Goal: Information Seeking & Learning: Understand process/instructions

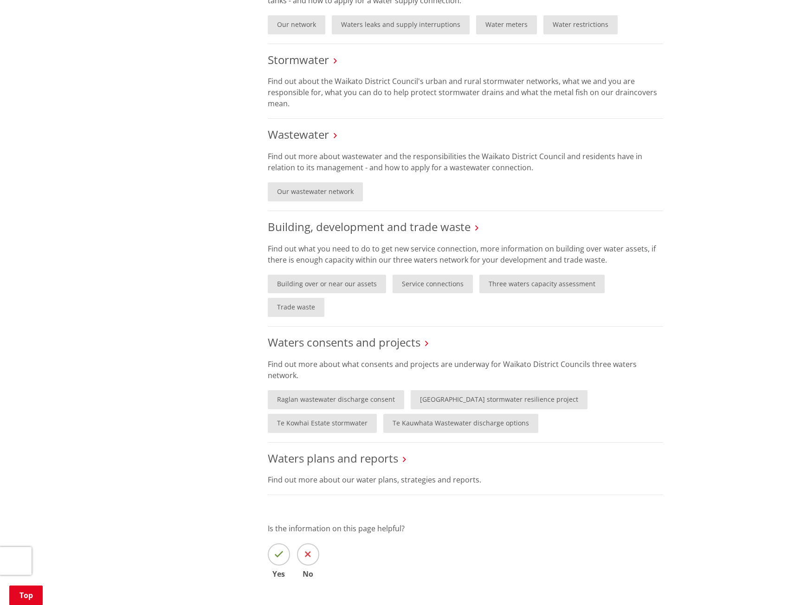
scroll to position [464, 0]
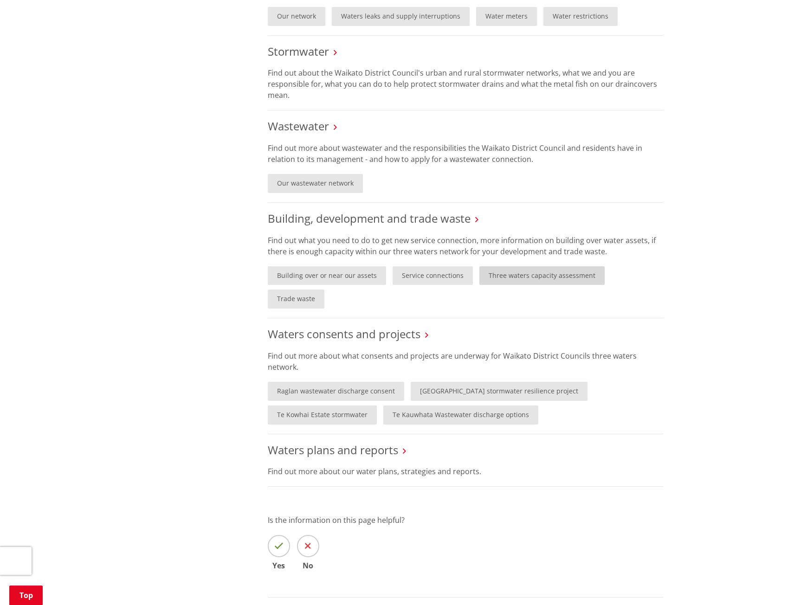
click at [541, 279] on link "Three waters capacity assessment" at bounding box center [541, 275] width 125 height 19
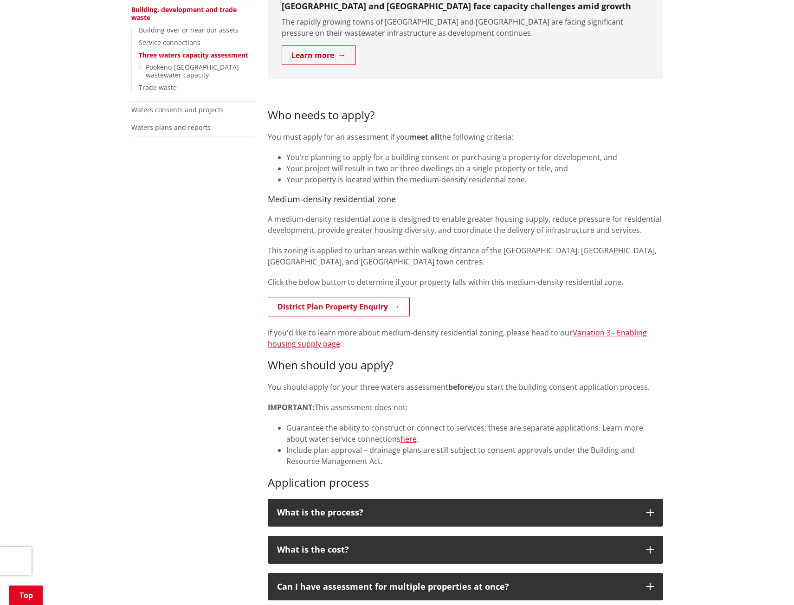
scroll to position [310, 0]
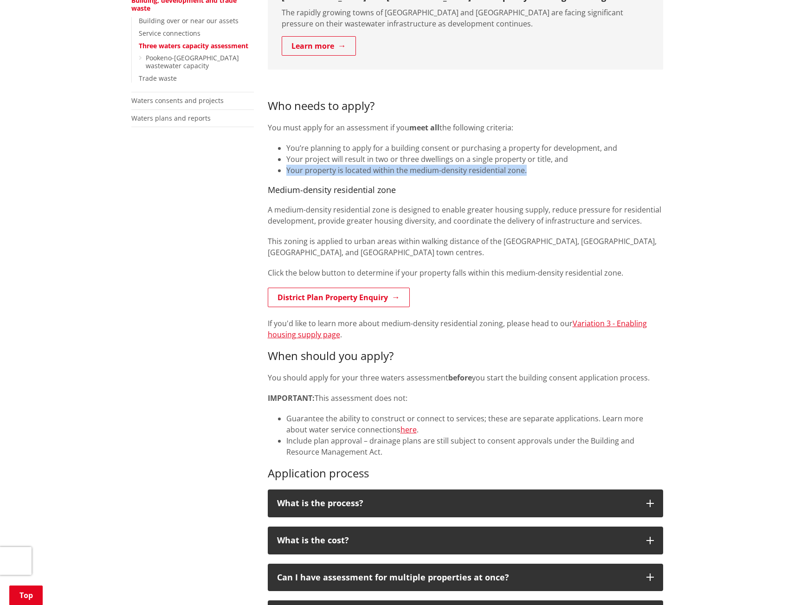
drag, startPoint x: 526, startPoint y: 172, endPoint x: 286, endPoint y: 164, distance: 240.5
click at [286, 165] on li "Your property is located within the medium-density residential zone." at bounding box center [474, 170] width 377 height 11
copy li "Your property is located within the medium-density residential zone."
click at [460, 211] on p "A medium-density residential zone is designed to enable greater housing supply,…" at bounding box center [465, 215] width 395 height 22
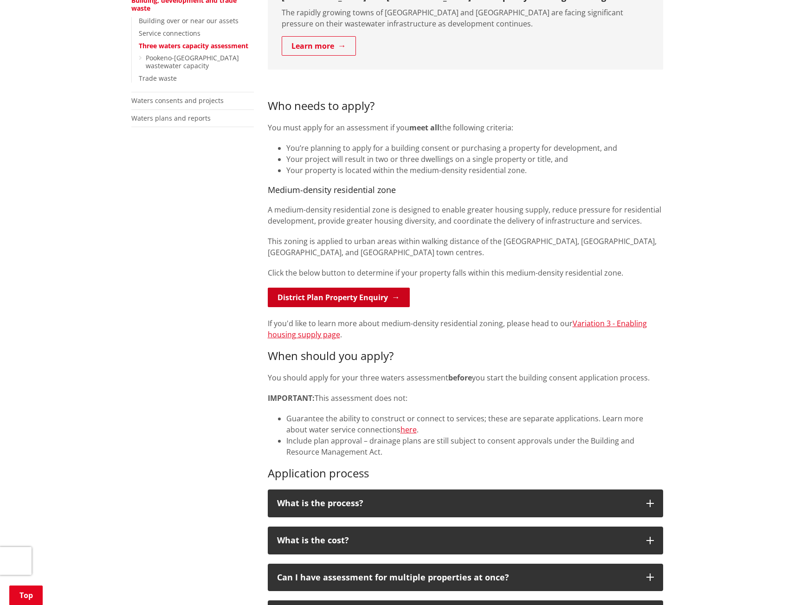
click at [389, 297] on link "District Plan Property Enquiry" at bounding box center [339, 297] width 142 height 19
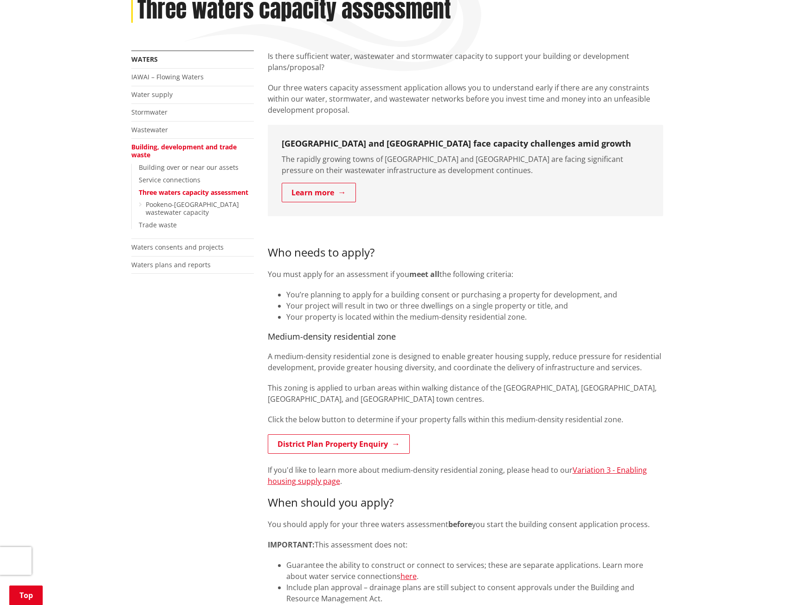
scroll to position [155, 0]
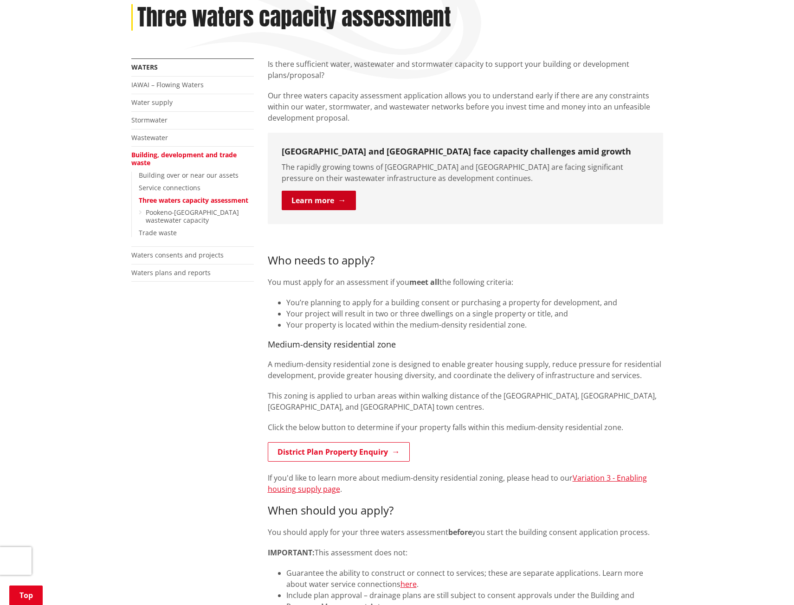
click at [352, 199] on link "Learn more" at bounding box center [319, 200] width 74 height 19
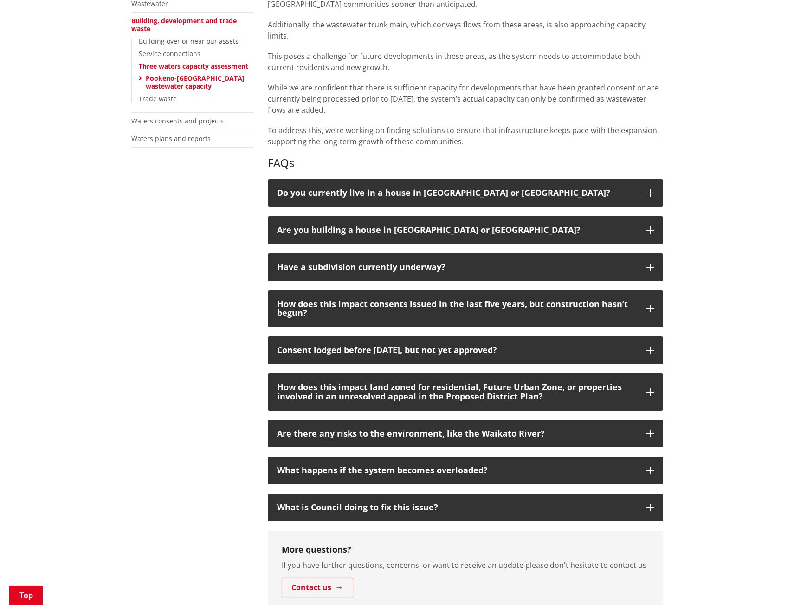
scroll to position [310, 0]
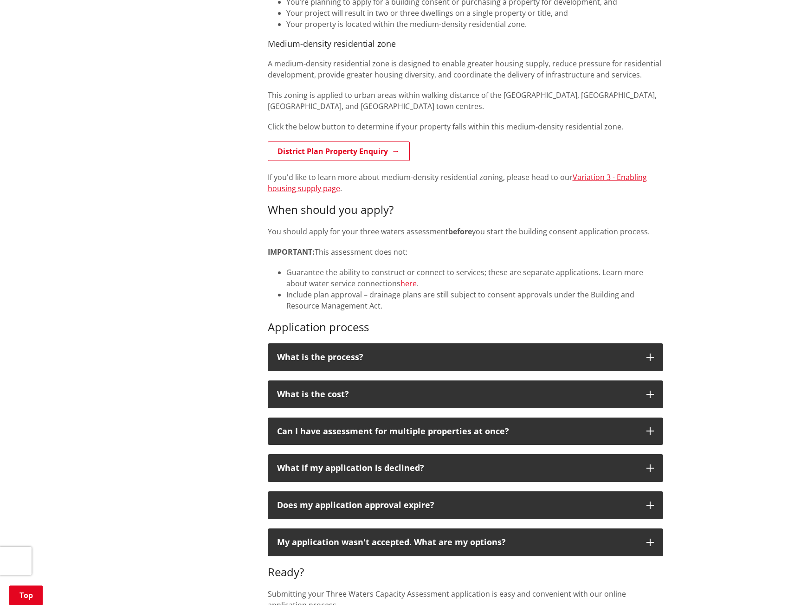
scroll to position [464, 0]
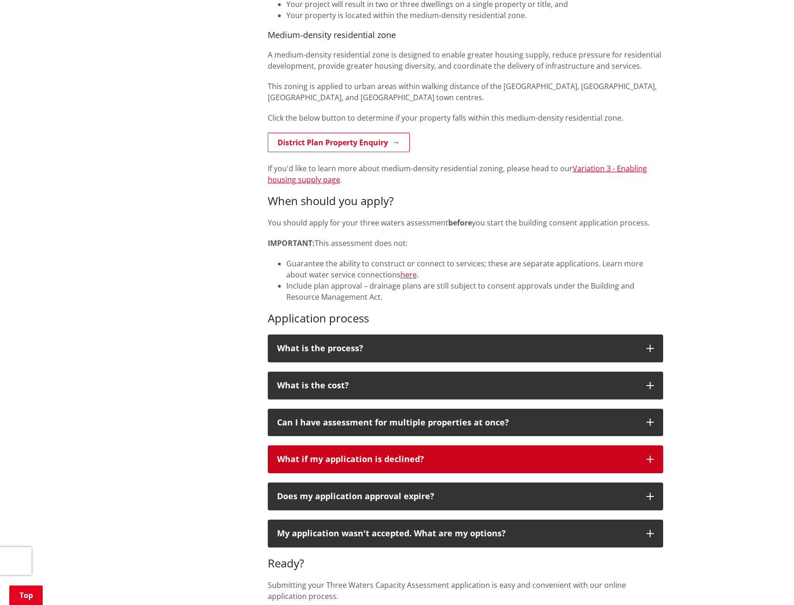
click at [653, 459] on icon "button" at bounding box center [649, 459] width 7 height 7
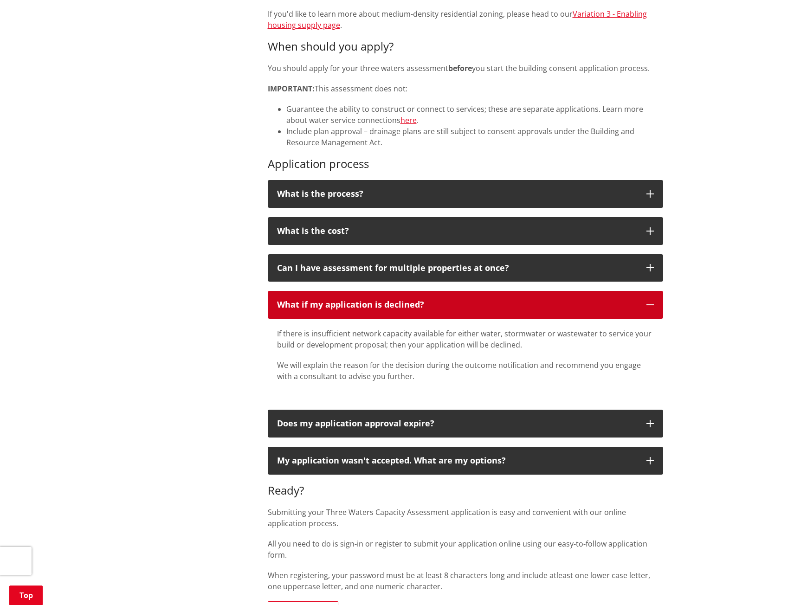
scroll to position [774, 0]
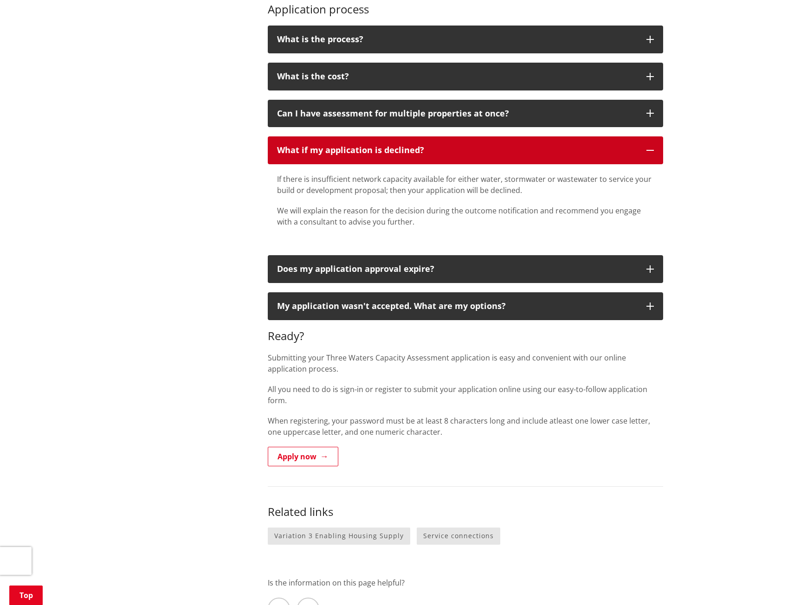
click at [649, 149] on icon "button" at bounding box center [649, 150] width 7 height 7
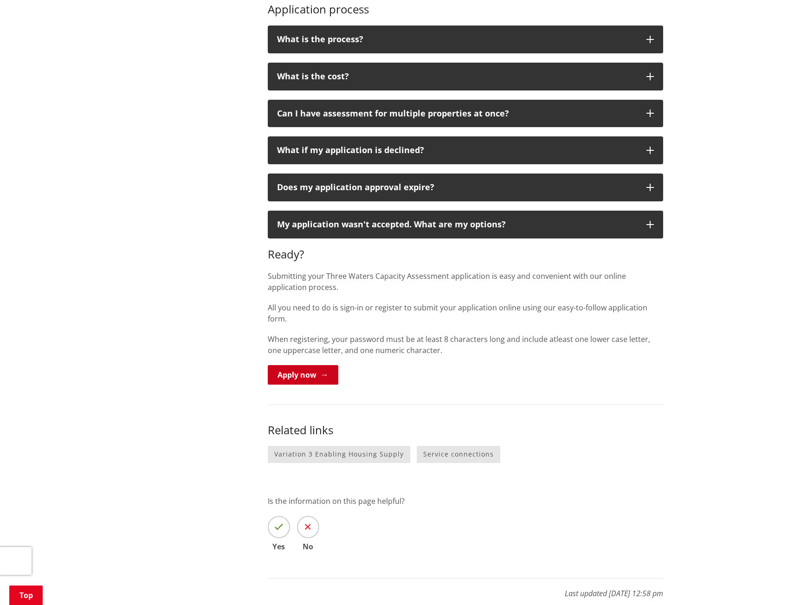
click at [297, 365] on link "Apply now" at bounding box center [303, 374] width 71 height 19
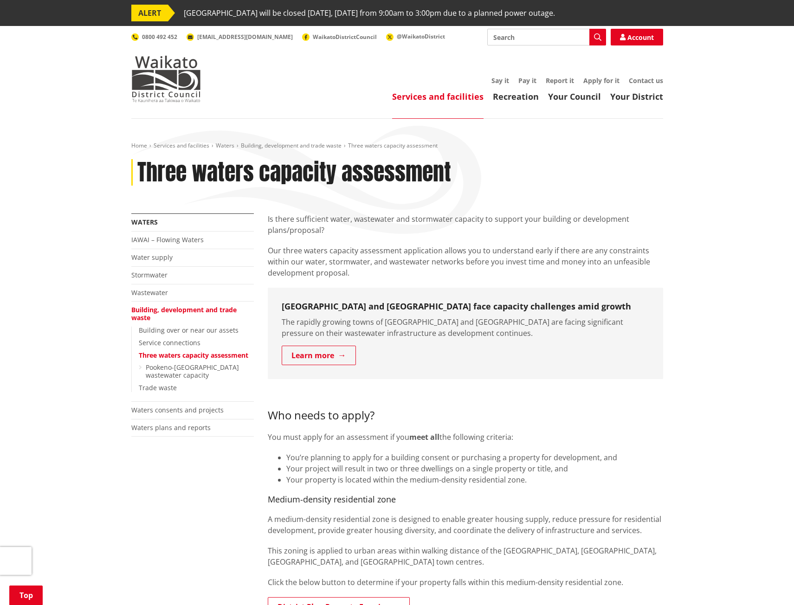
scroll to position [774, 0]
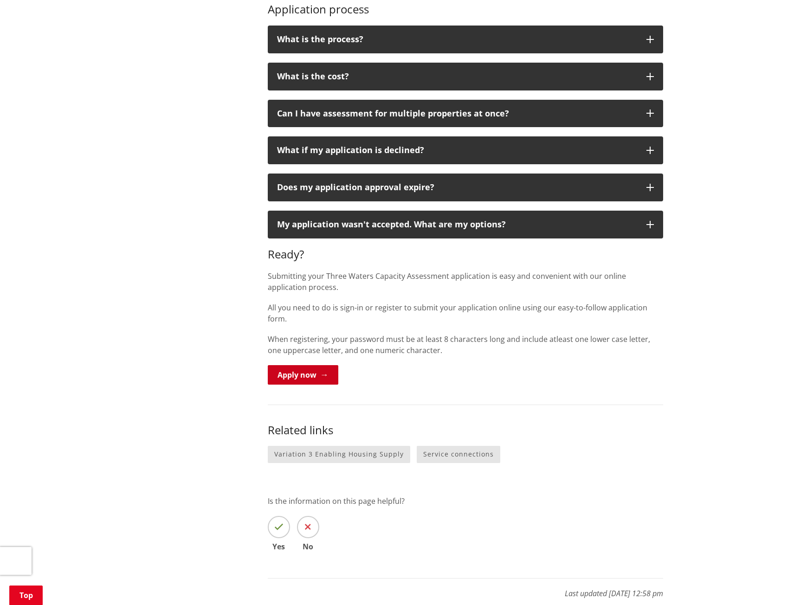
click at [314, 367] on link "Apply now" at bounding box center [303, 374] width 71 height 19
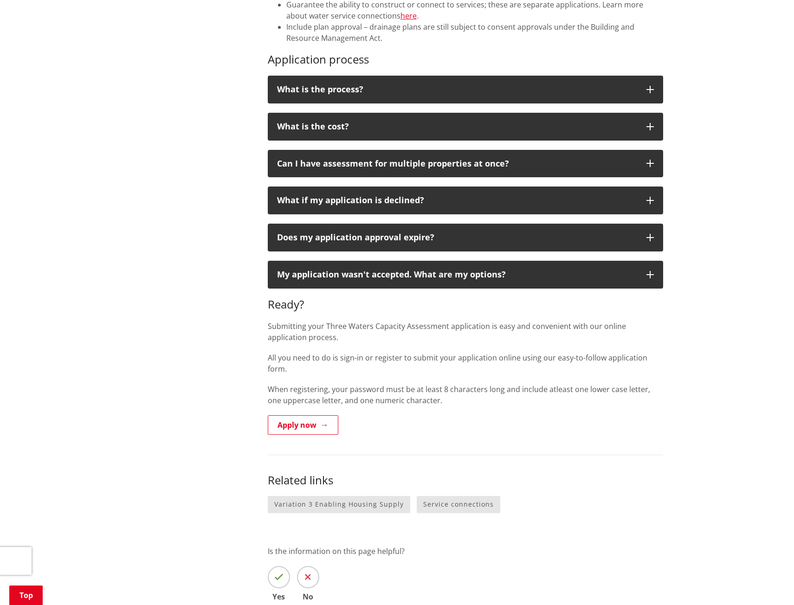
scroll to position [748, 0]
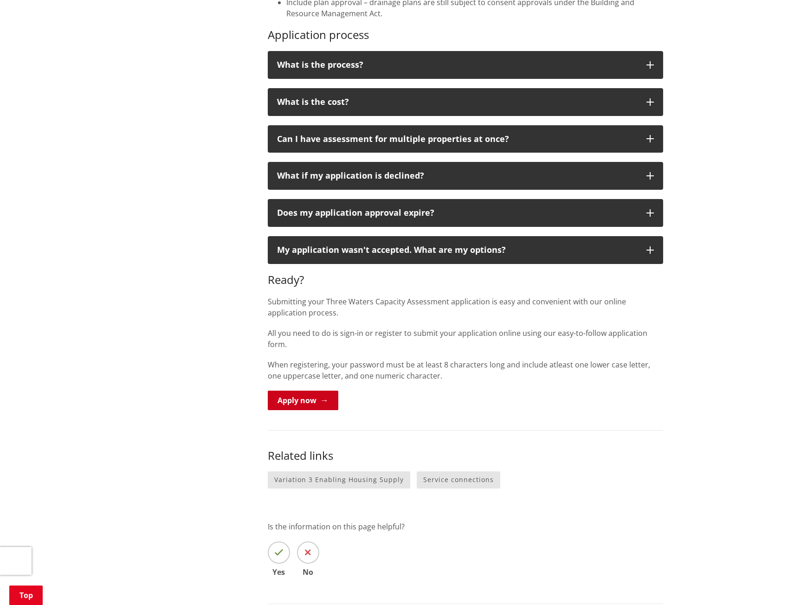
click at [308, 391] on link "Apply now" at bounding box center [303, 400] width 71 height 19
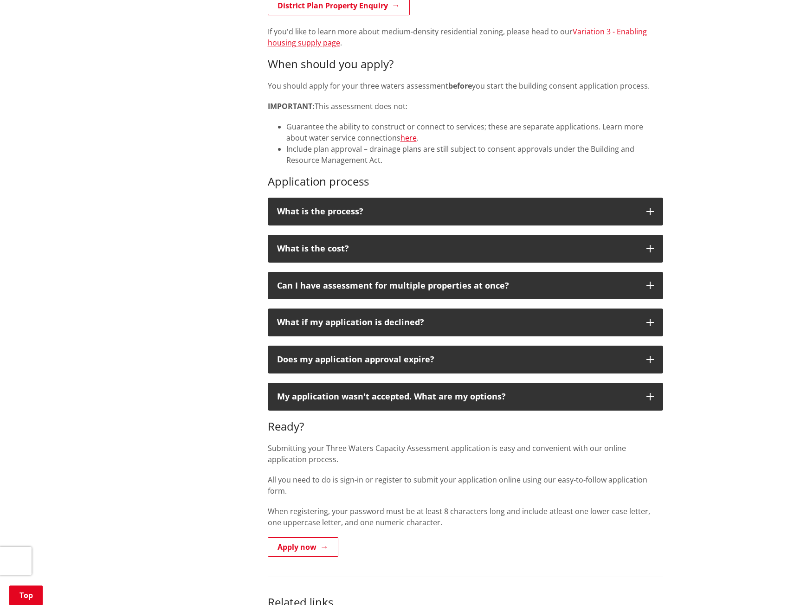
scroll to position [619, 0]
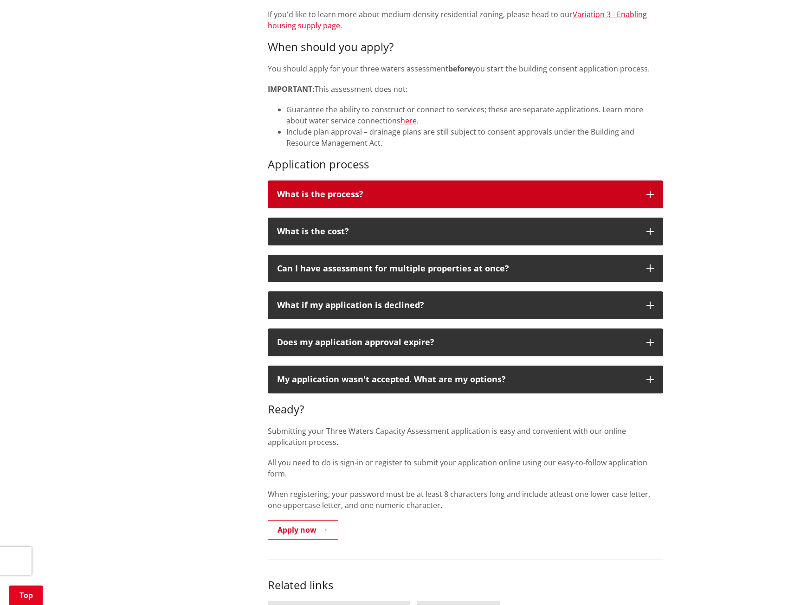
click at [653, 192] on icon "button" at bounding box center [649, 194] width 7 height 7
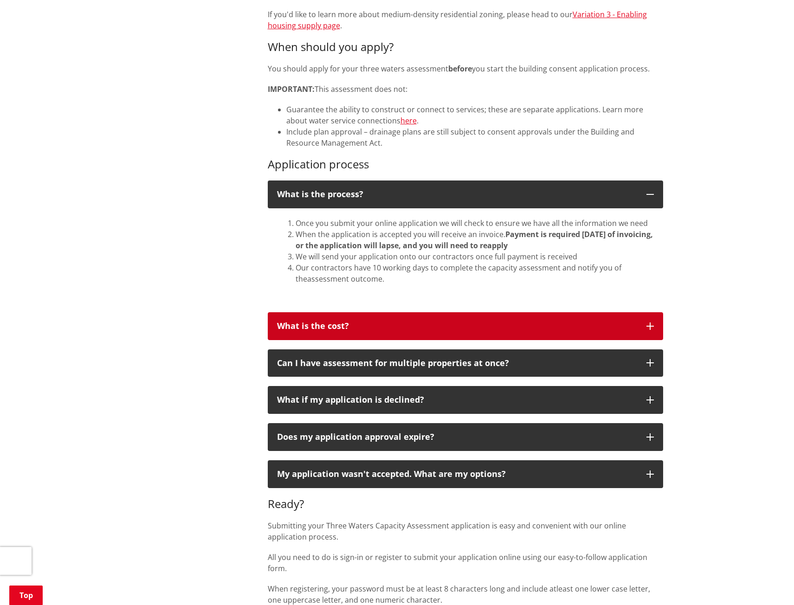
click at [651, 335] on button "What is the cost?" at bounding box center [465, 326] width 395 height 28
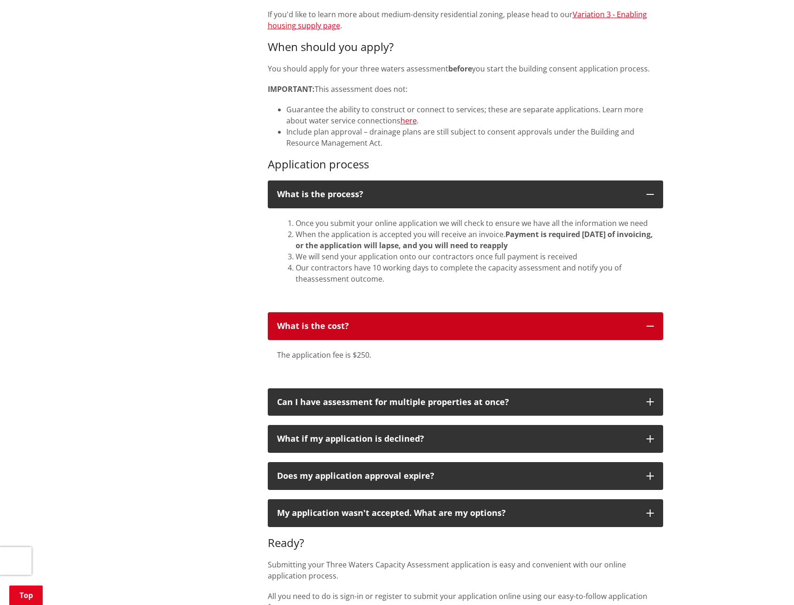
scroll to position [774, 0]
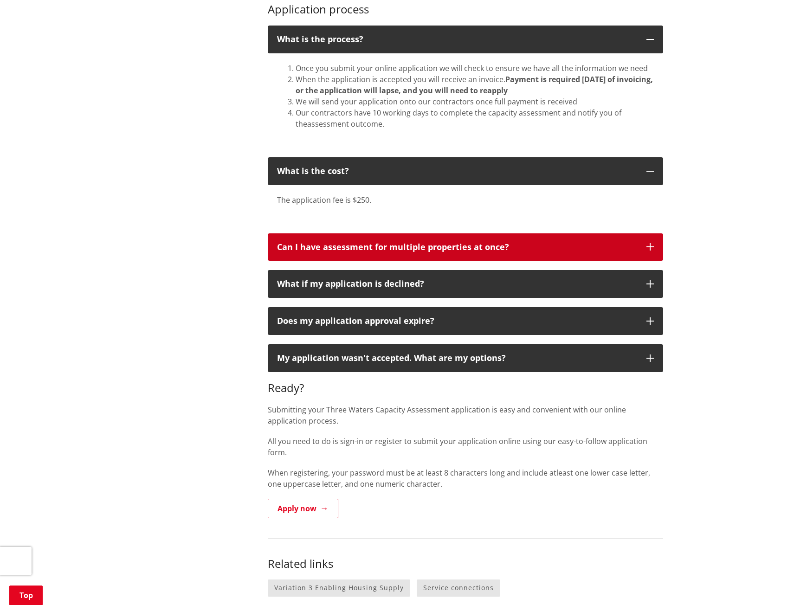
click at [660, 249] on button "Can I have assessment for multiple properties at once?" at bounding box center [465, 247] width 395 height 28
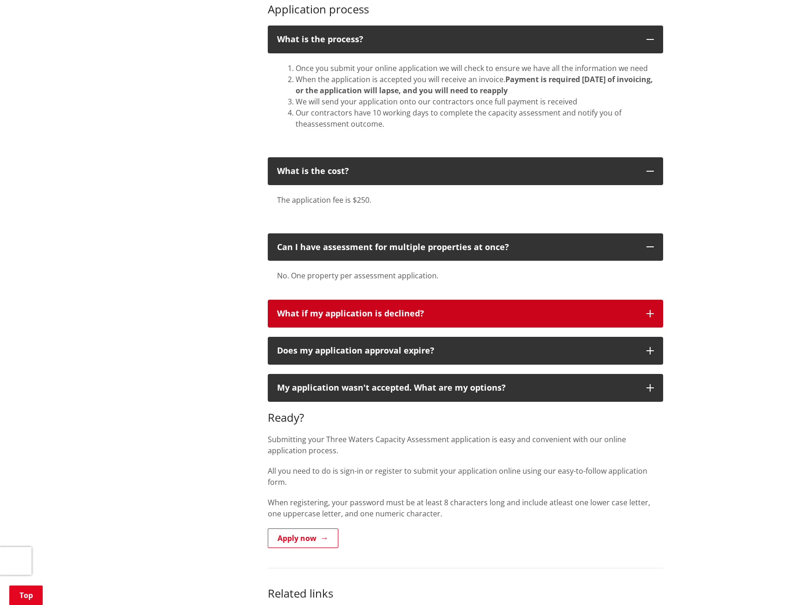
click at [629, 305] on button "What if my application is declined?" at bounding box center [465, 314] width 395 height 28
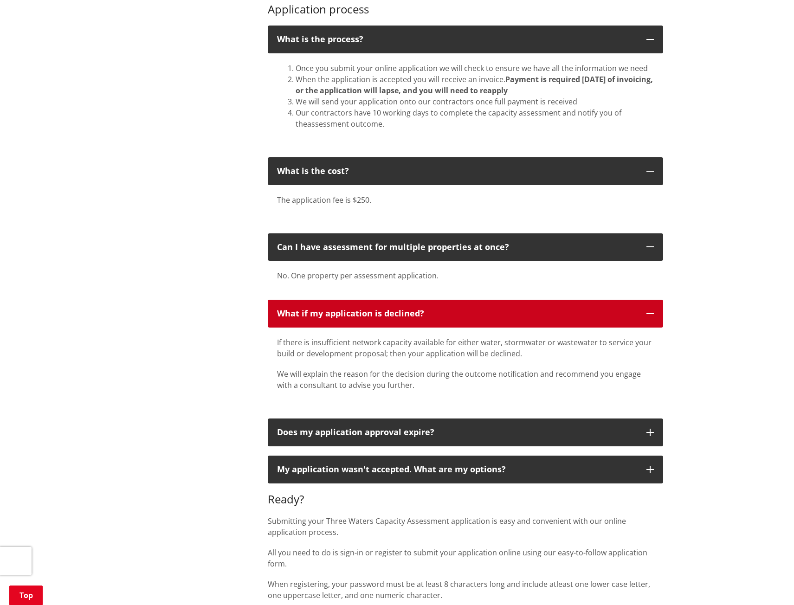
scroll to position [928, 0]
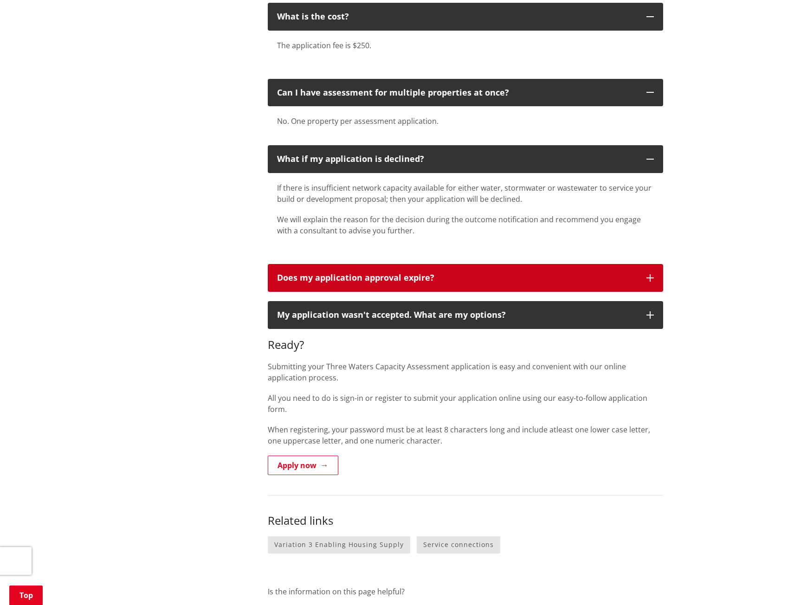
click at [660, 277] on button "Does my application approval expire?" at bounding box center [465, 278] width 395 height 28
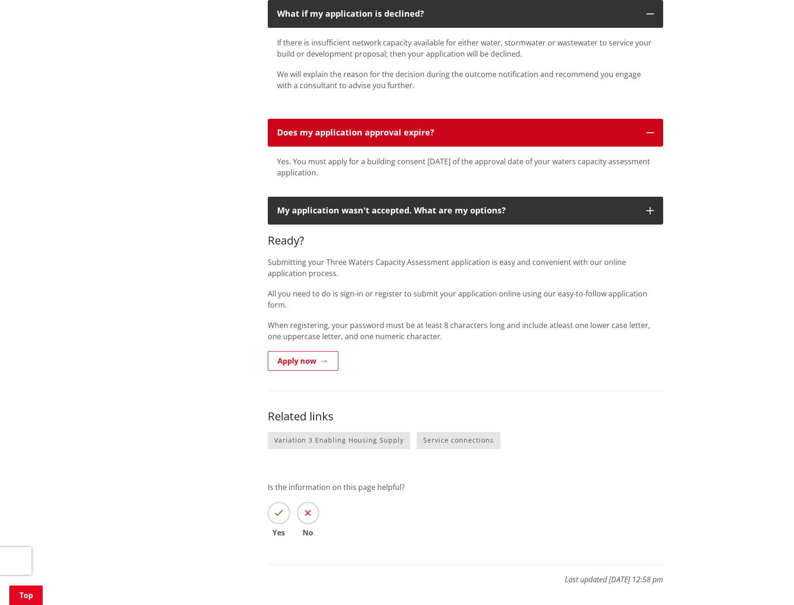
scroll to position [1083, 0]
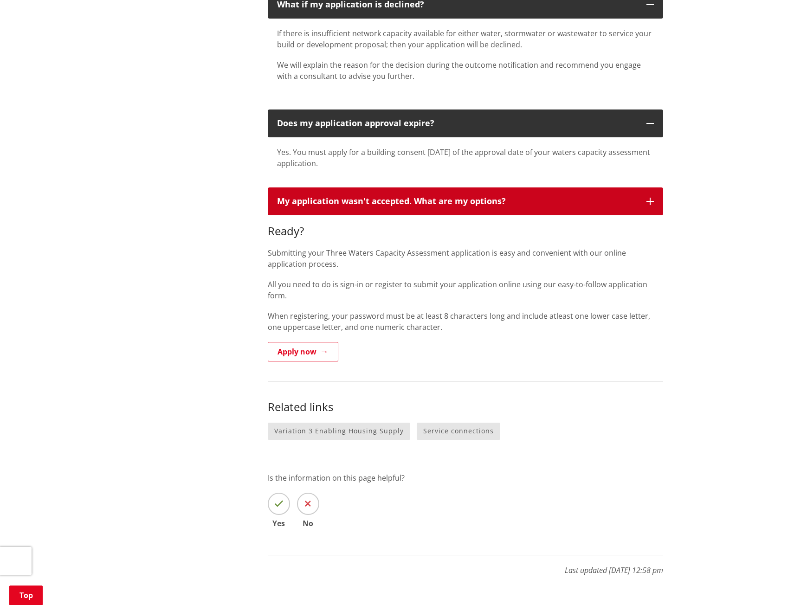
click at [659, 206] on button "My application wasn't accepted. What are my options?" at bounding box center [465, 201] width 395 height 28
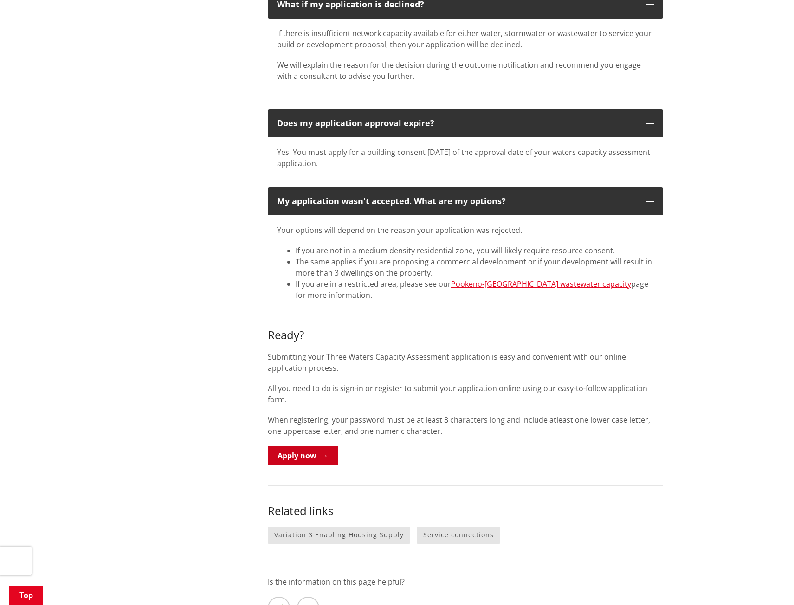
click at [301, 446] on link "Apply now" at bounding box center [303, 455] width 71 height 19
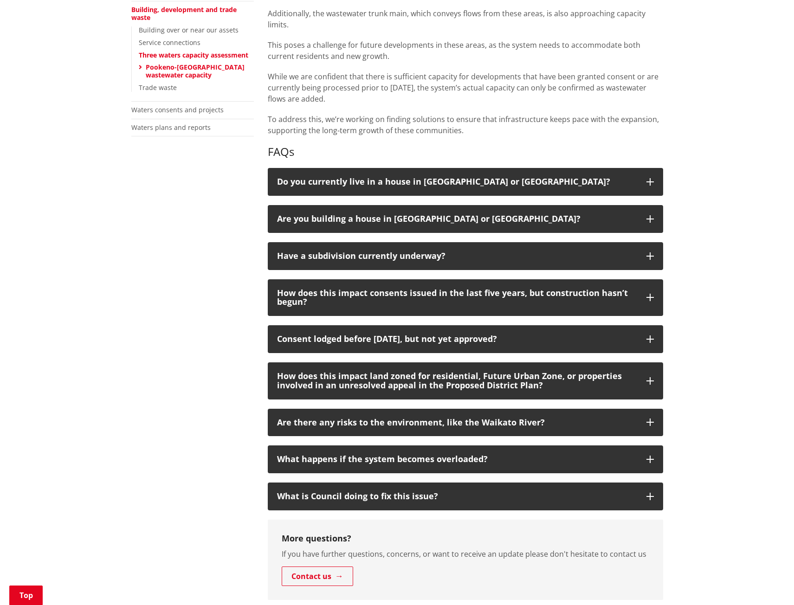
scroll to position [310, 0]
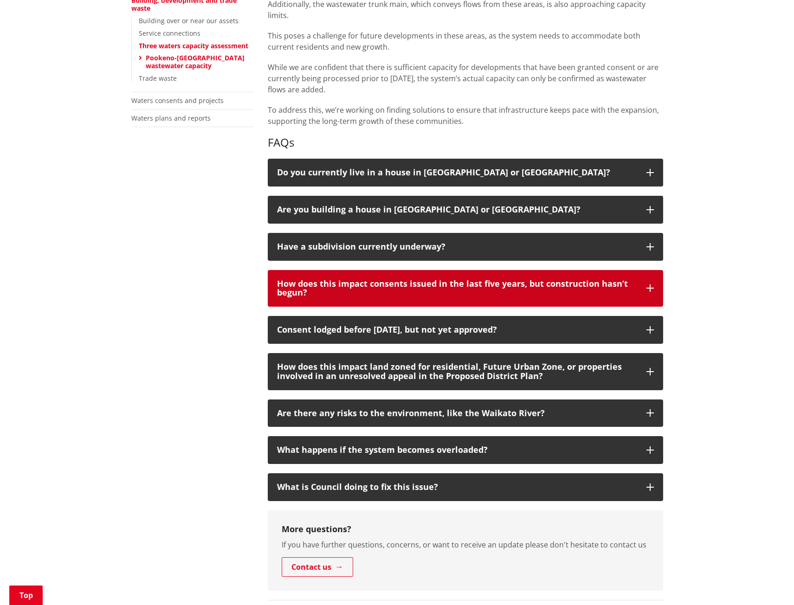
click at [646, 291] on icon "button" at bounding box center [649, 287] width 7 height 7
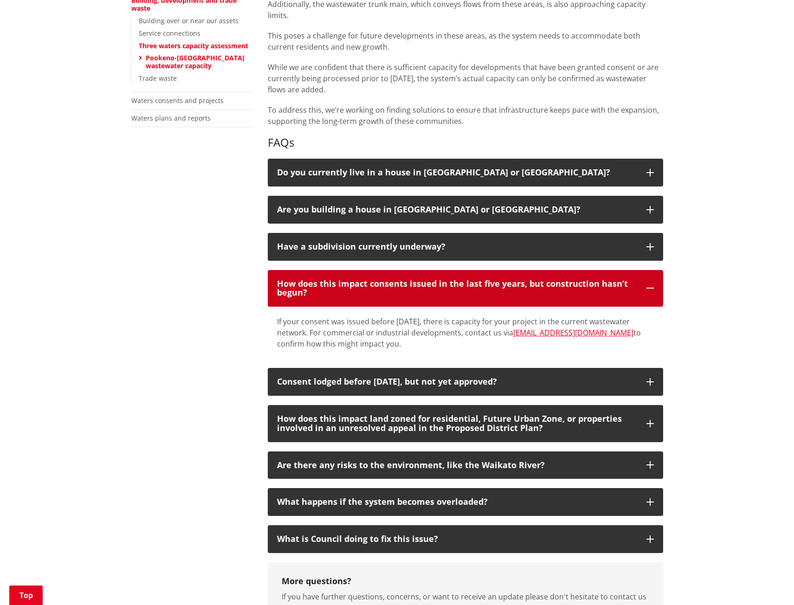
click at [646, 291] on icon "button" at bounding box center [649, 287] width 7 height 7
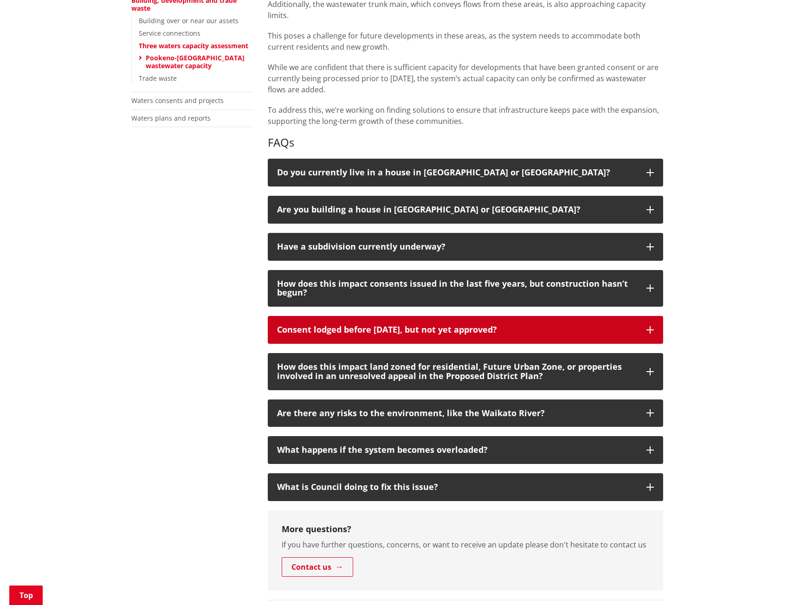
click at [643, 323] on button "Consent lodged before [DATE], but not yet approved?" at bounding box center [465, 330] width 395 height 28
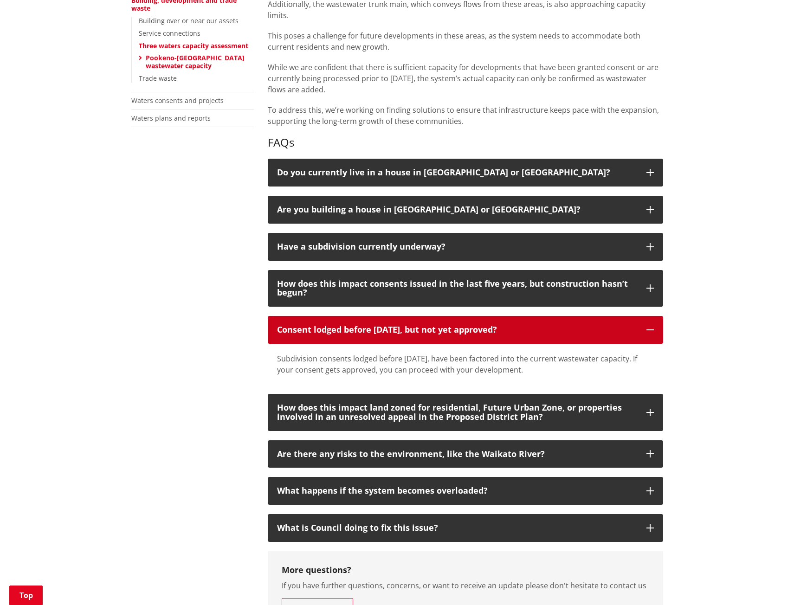
click at [643, 326] on button "Consent lodged before [DATE], but not yet approved?" at bounding box center [465, 330] width 395 height 28
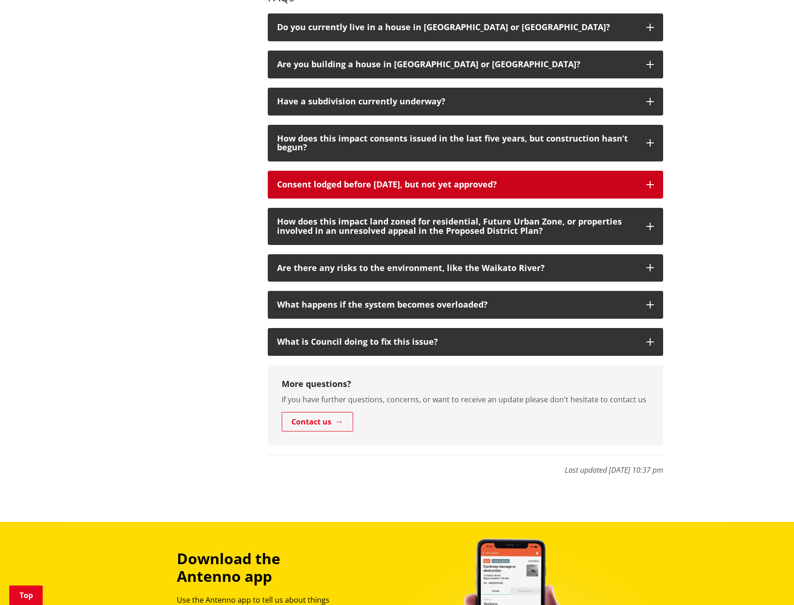
scroll to position [464, 0]
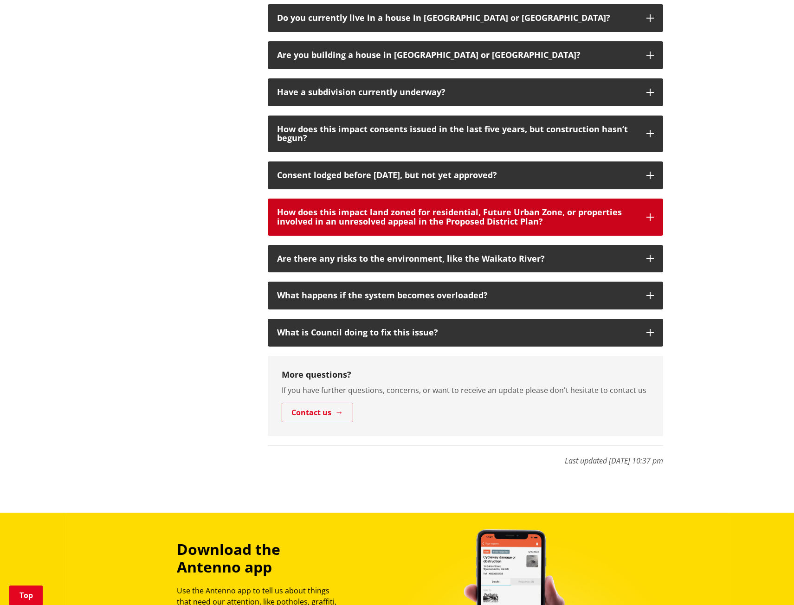
click at [638, 220] on button "How does this impact land zoned for residential, Future Urban Zone, or properti…" at bounding box center [465, 217] width 395 height 37
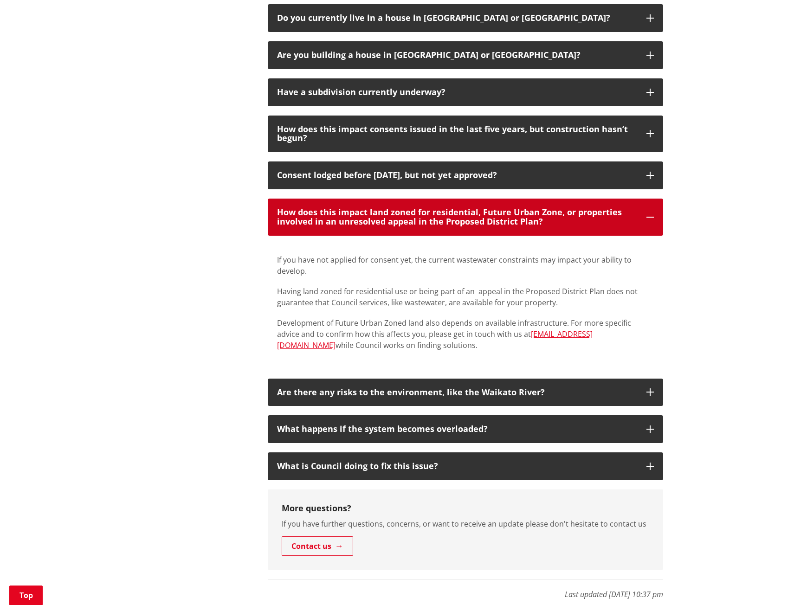
click at [638, 220] on button "How does this impact land zoned for residential, Future Urban Zone, or properti…" at bounding box center [465, 217] width 395 height 37
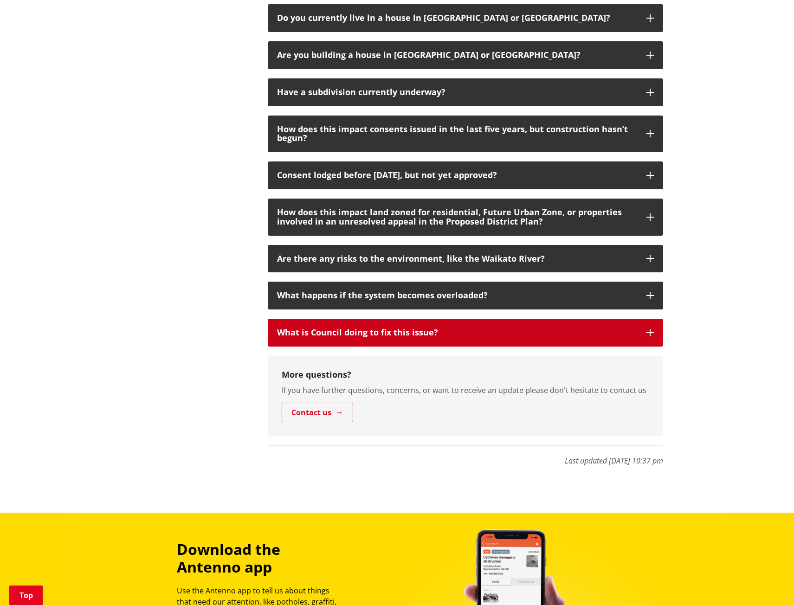
click at [639, 330] on button "What is Council doing to fix this issue?" at bounding box center [465, 333] width 395 height 28
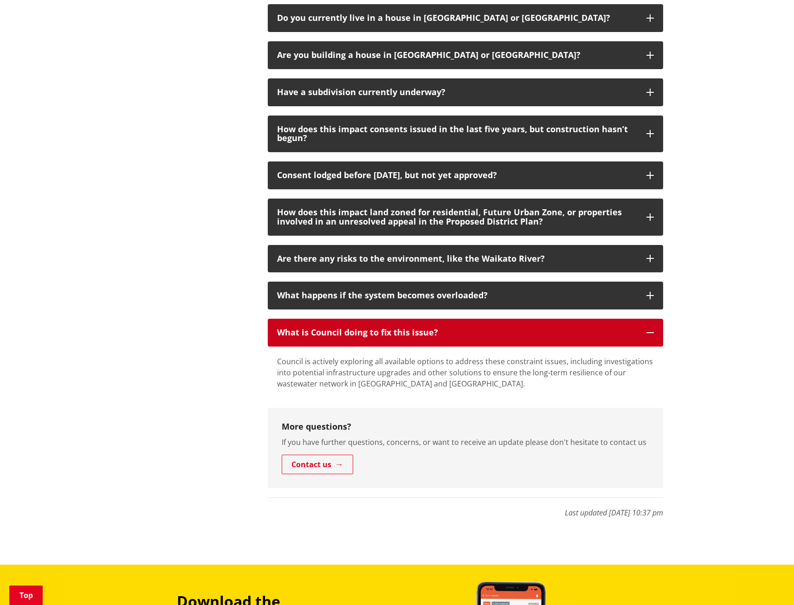
click at [639, 330] on button "What is Council doing to fix this issue?" at bounding box center [465, 333] width 395 height 28
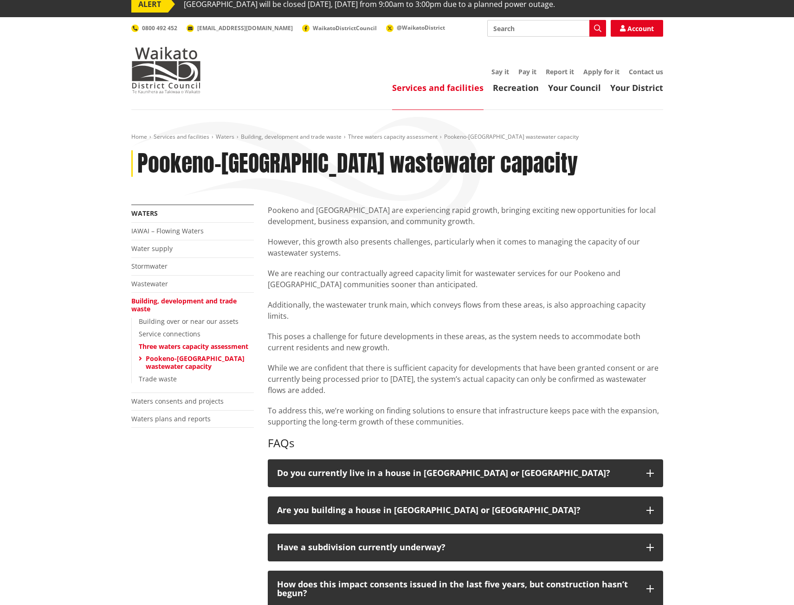
scroll to position [0, 0]
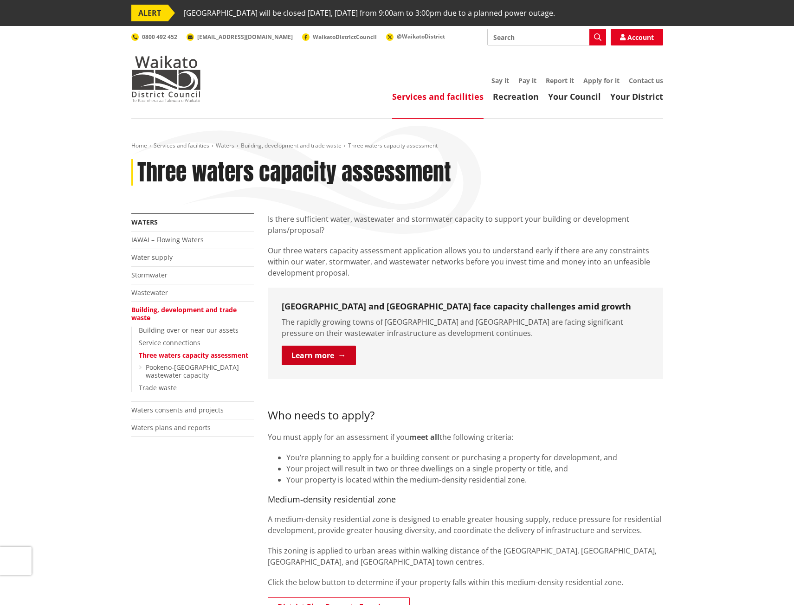
click at [331, 361] on link "Learn more" at bounding box center [319, 355] width 74 height 19
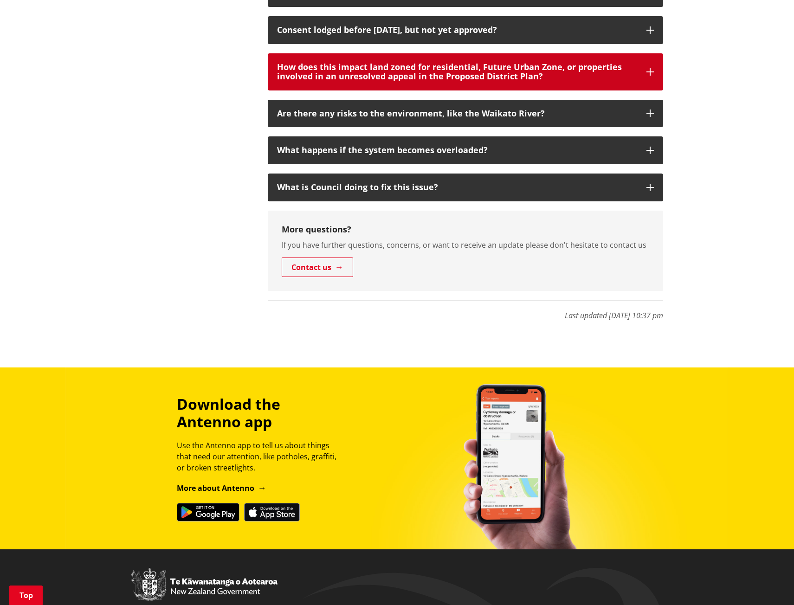
scroll to position [464, 0]
